Goal: Task Accomplishment & Management: Manage account settings

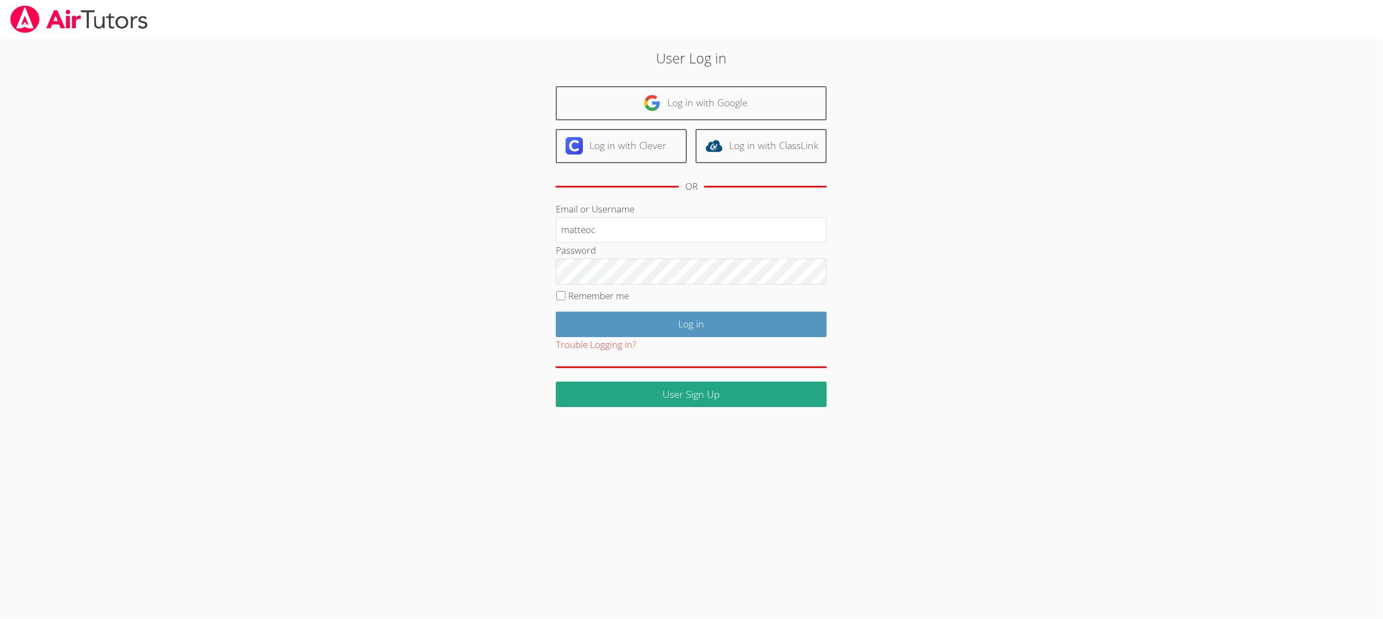
type input "matteoc"
click at [581, 319] on input "Log in" at bounding box center [691, 324] width 271 height 25
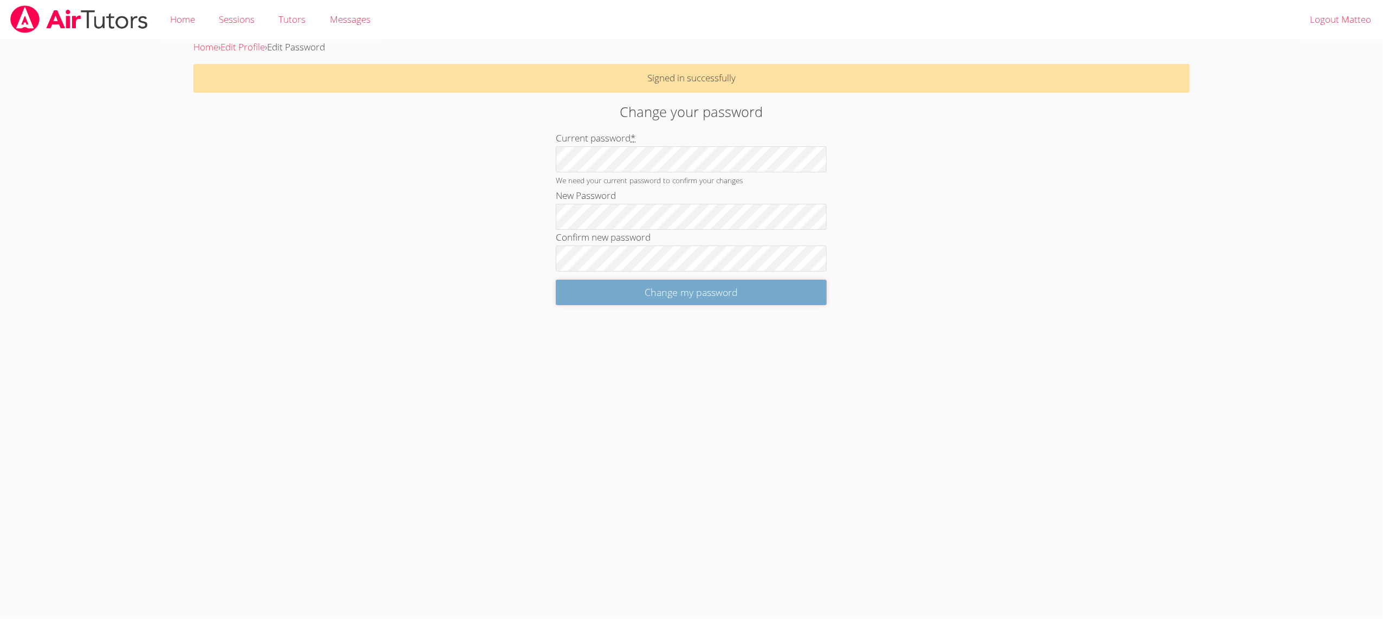
click at [574, 287] on input "Change my password" at bounding box center [691, 292] width 271 height 25
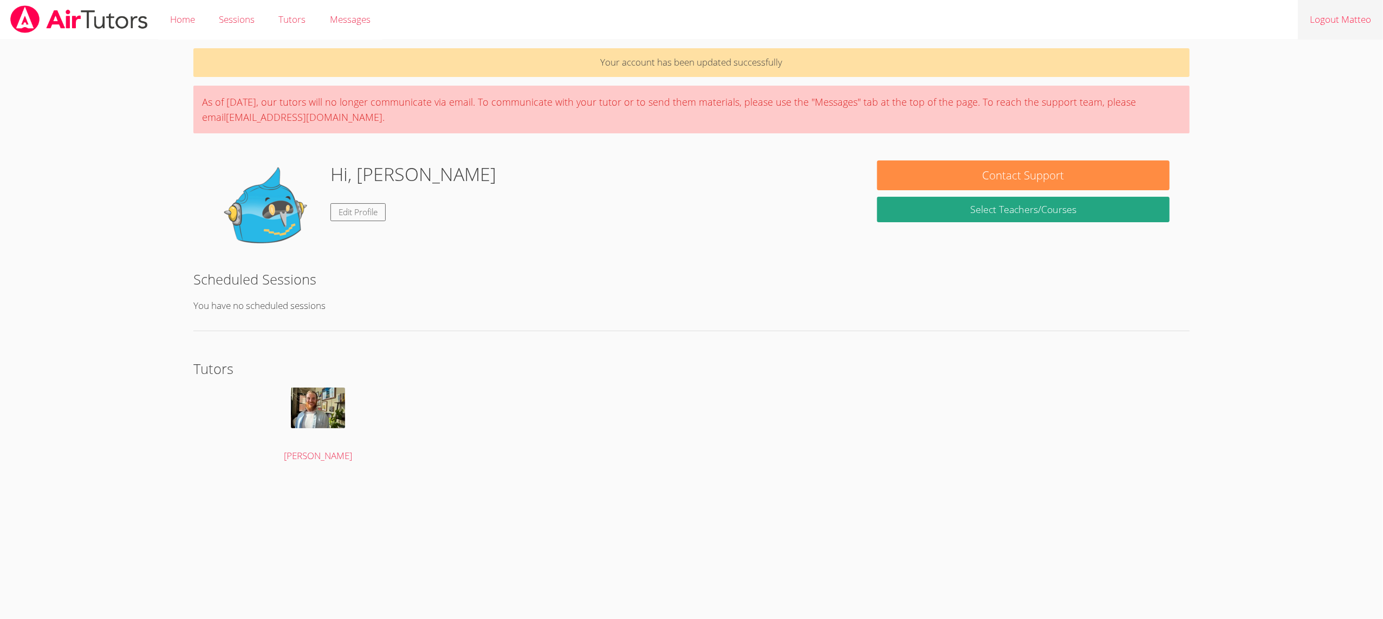
click at [1325, 14] on link "Logout Matteo" at bounding box center [1340, 20] width 85 height 40
